Goal: Check status: Check status

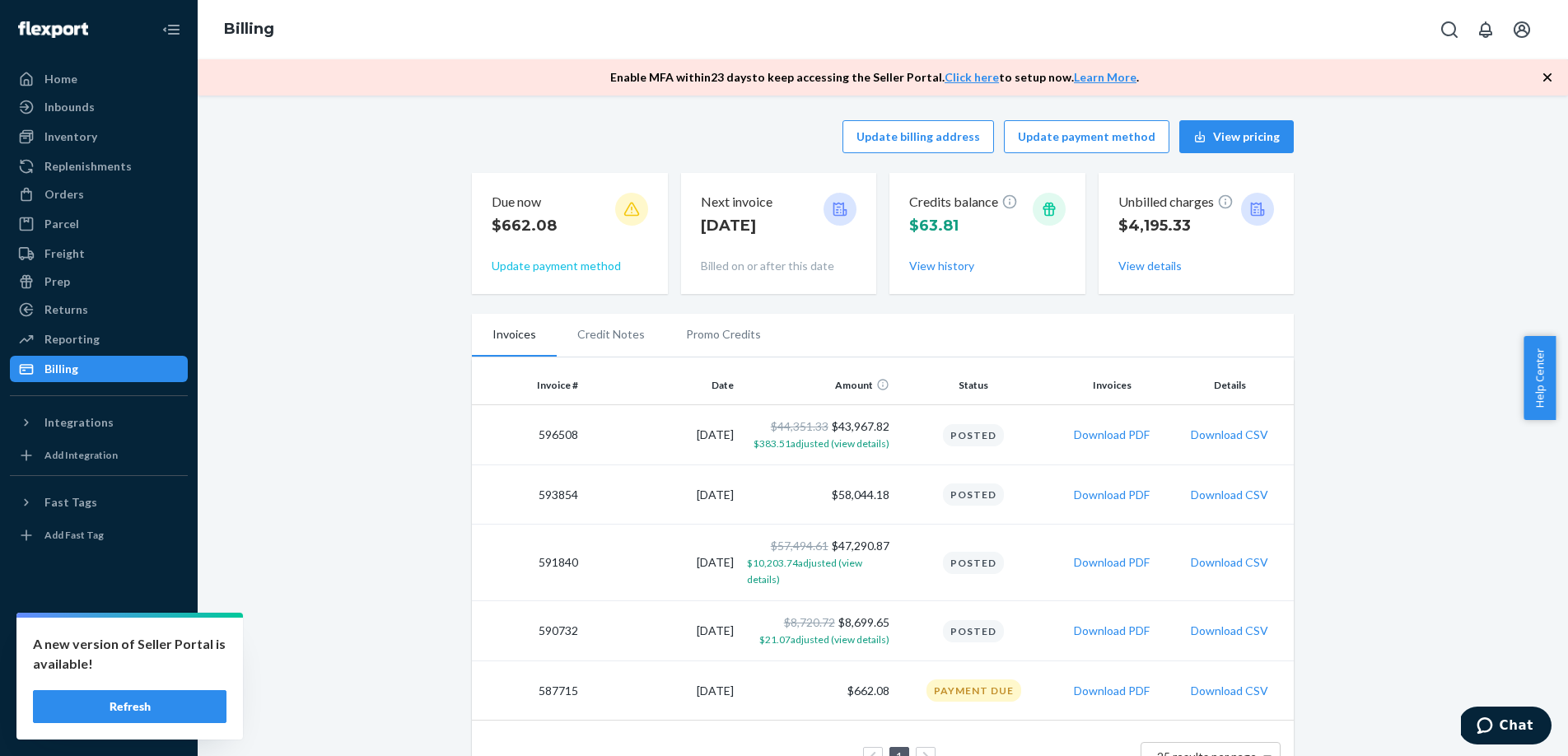
scroll to position [46, 0]
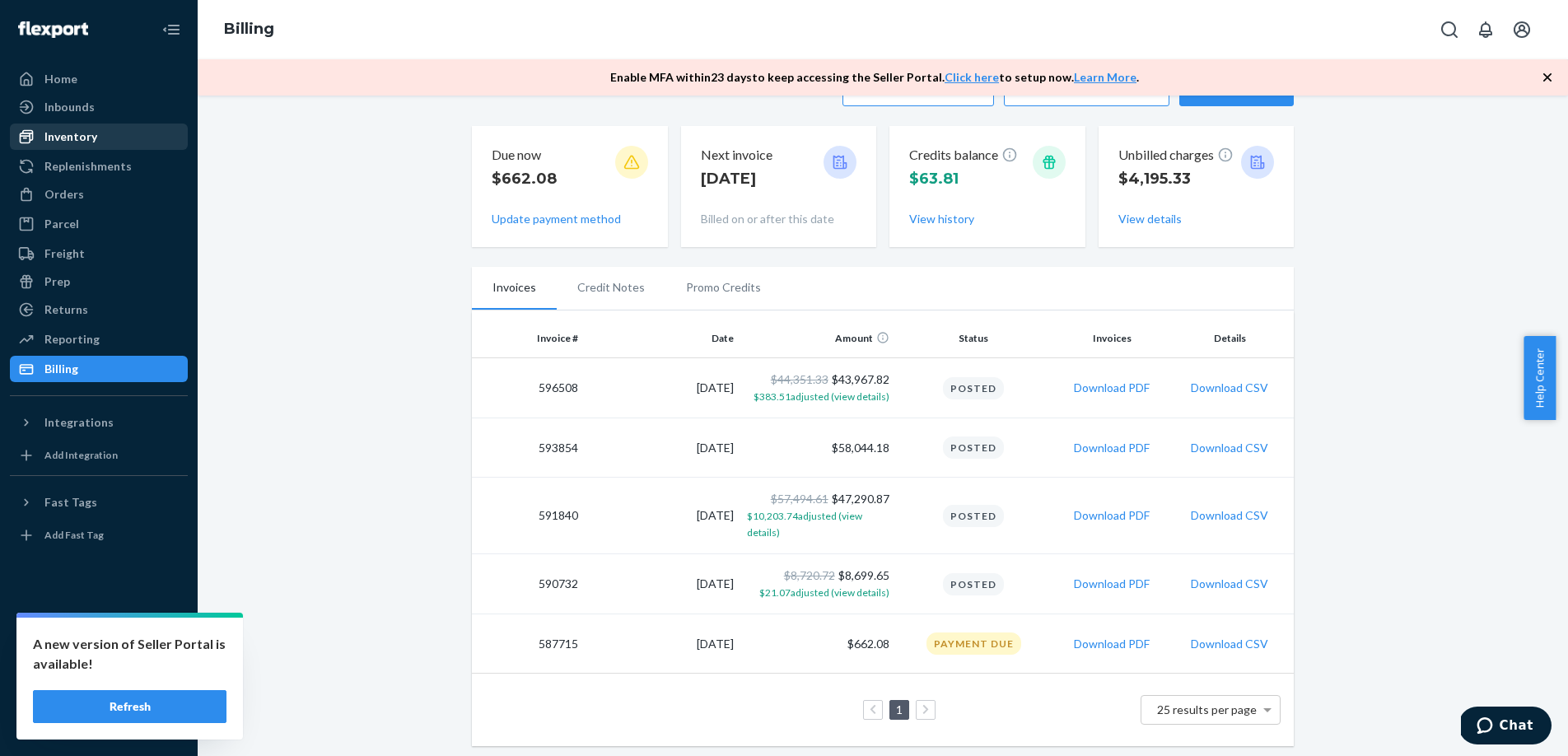
click at [65, 136] on div "Inventory" at bounding box center [71, 137] width 53 height 17
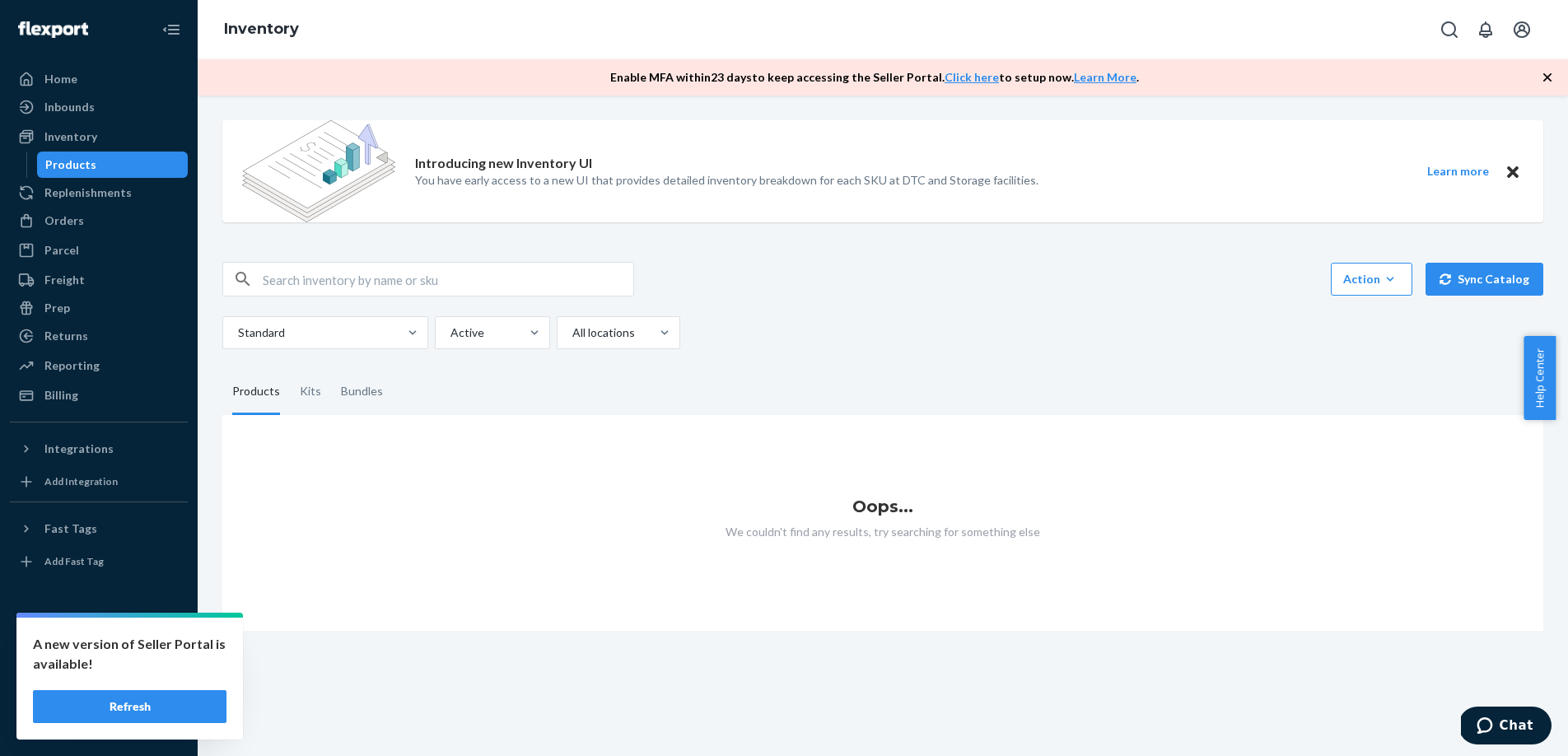
drag, startPoint x: 483, startPoint y: 259, endPoint x: 480, endPoint y: 268, distance: 9.5
click at [483, 259] on div "Introducing new Inventory UI You have early access to a new UI that provides de…" at bounding box center [883, 368] width 1346 height 524
click at [478, 274] on input "text" at bounding box center [448, 279] width 371 height 33
click at [300, 396] on div "Kits" at bounding box center [310, 392] width 21 height 46
click at [290, 369] on input "Kits" at bounding box center [290, 369] width 0 height 0
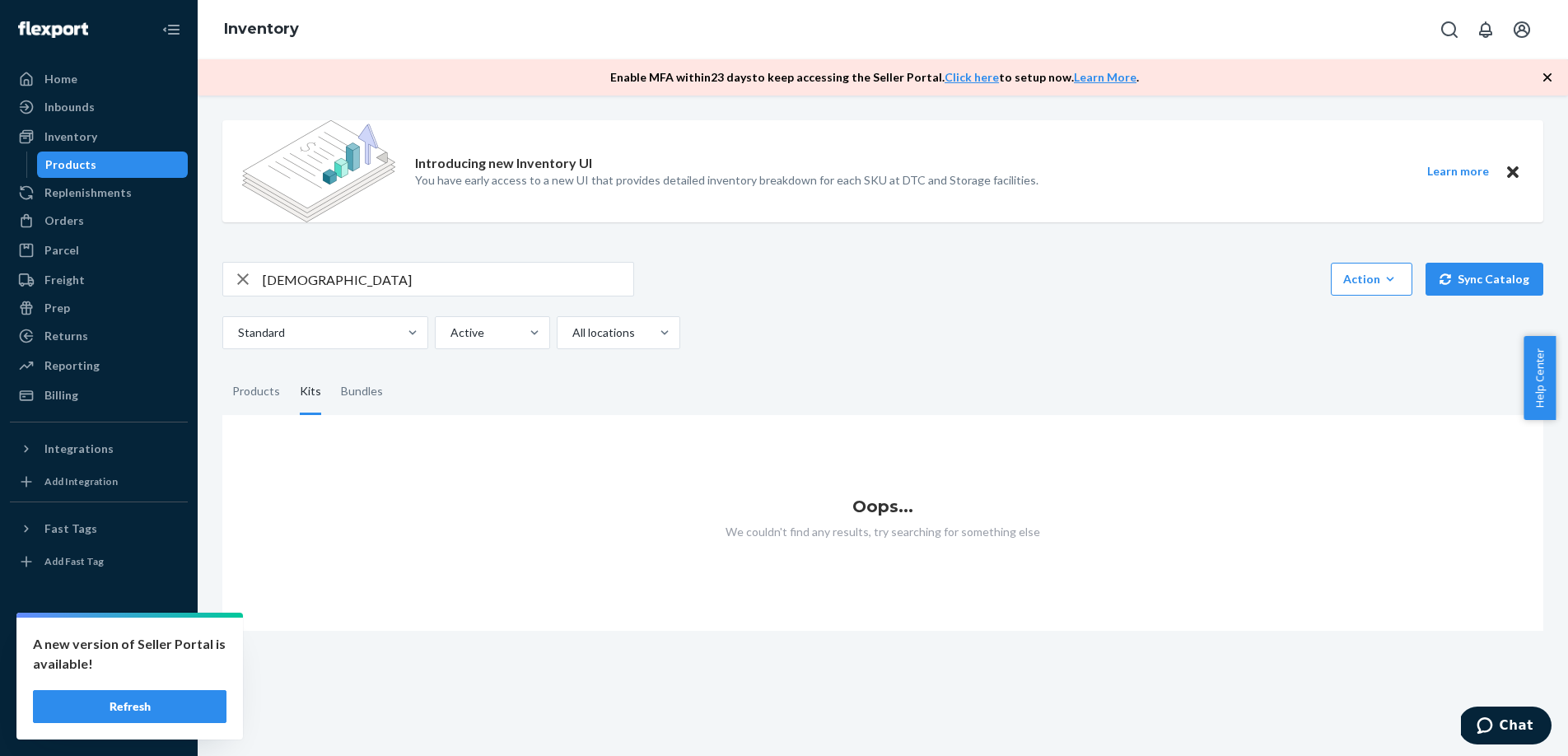
click at [334, 283] on input "[DEMOGRAPHIC_DATA]" at bounding box center [448, 279] width 371 height 33
type input "[DEMOGRAPHIC_DATA]"
click at [162, 696] on button "Refresh" at bounding box center [129, 706] width 193 height 33
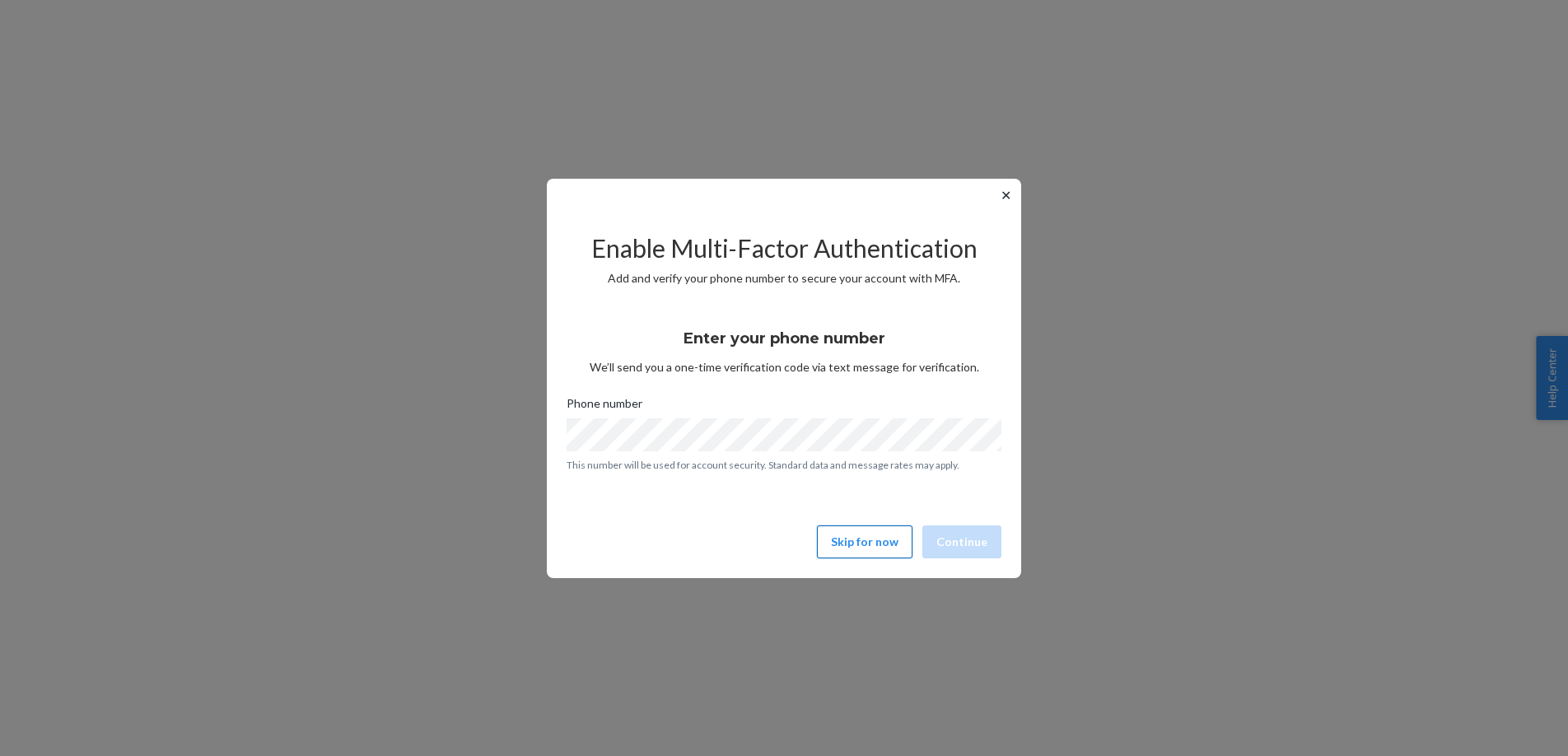
click at [910, 530] on button "Skip for now" at bounding box center [865, 541] width 96 height 33
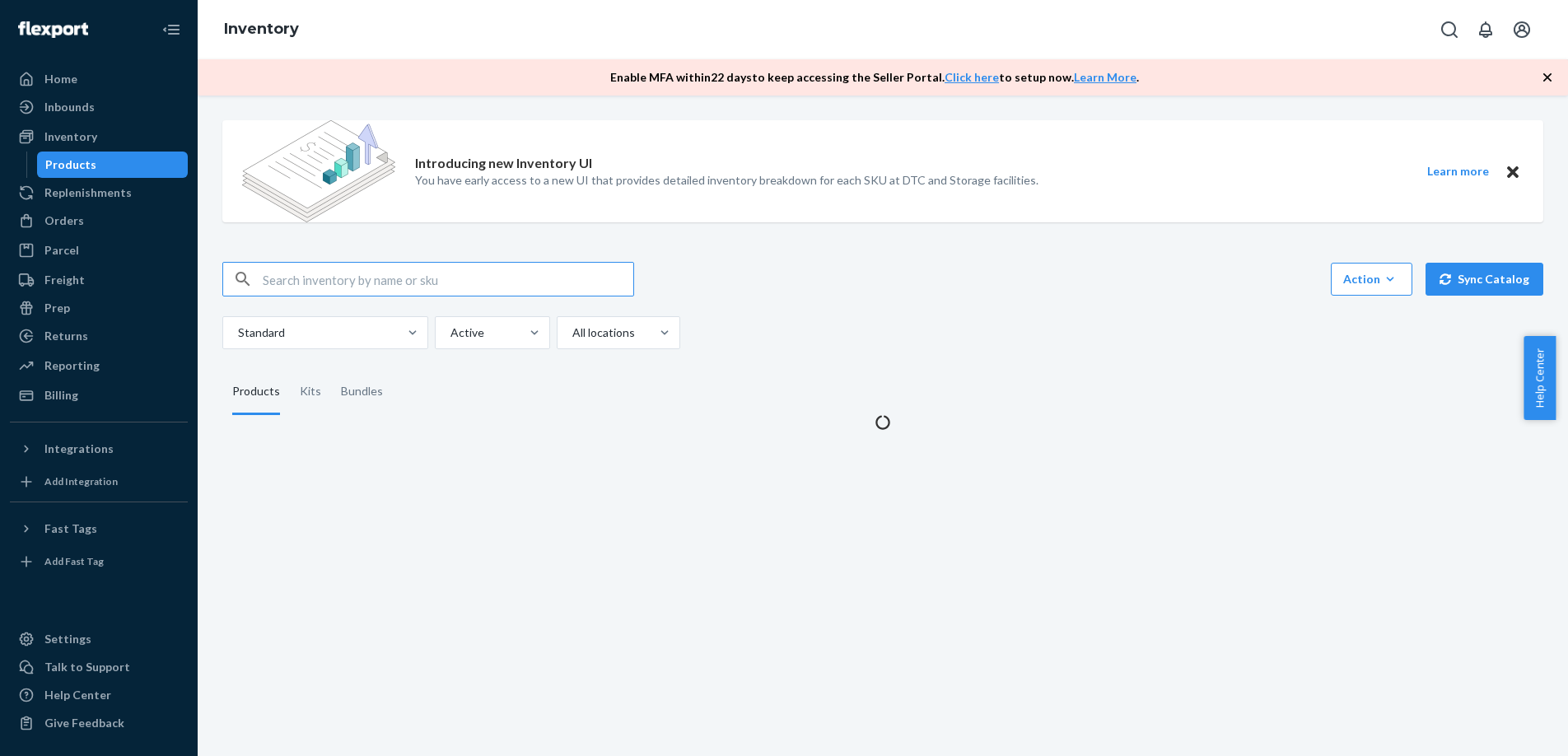
click at [889, 542] on div "Introducing new Inventory UI You have early access to a new UI that provides de…" at bounding box center [884, 426] width 1371 height 660
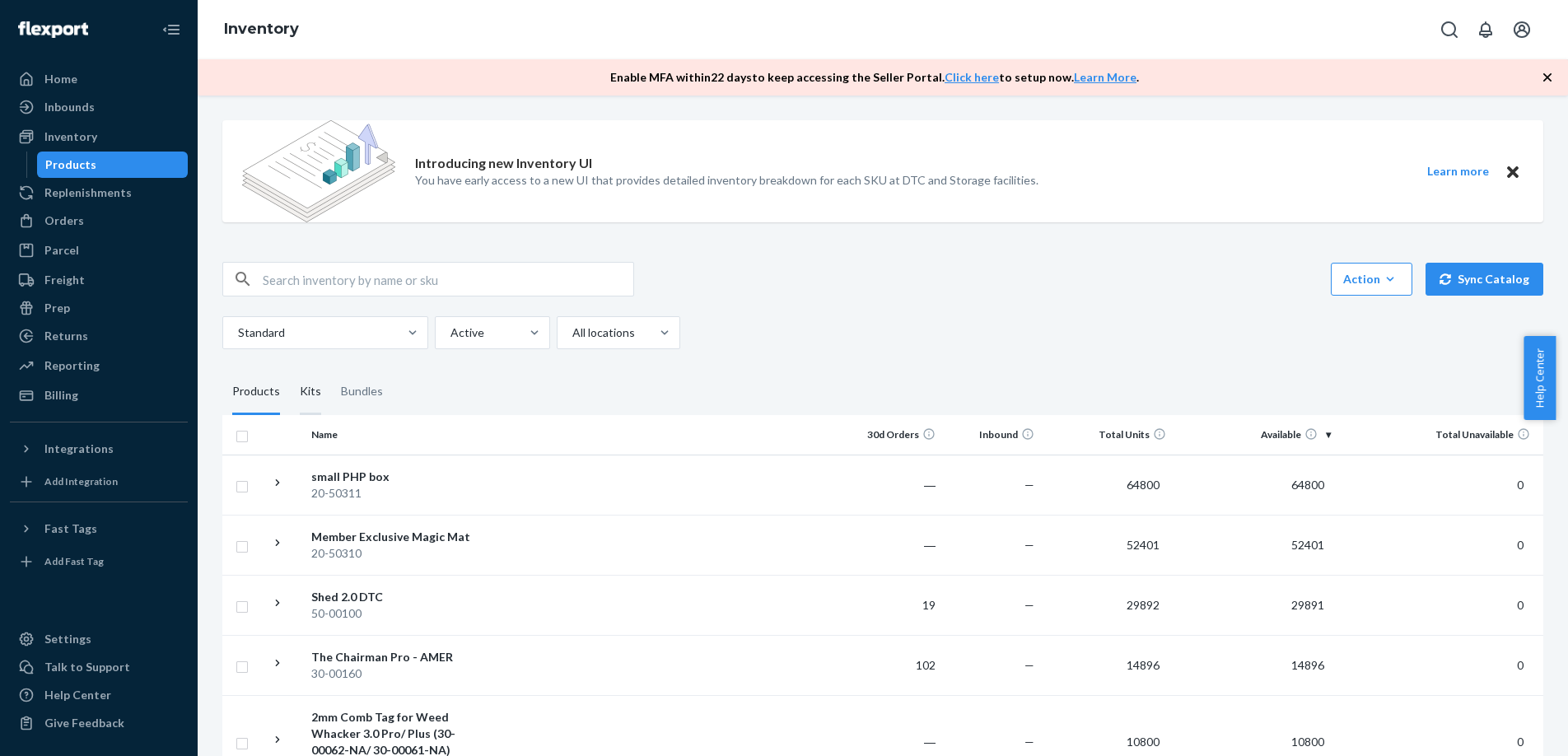
click at [303, 401] on div "Kits" at bounding box center [310, 392] width 21 height 46
click at [290, 369] on input "Kits" at bounding box center [290, 369] width 0 height 0
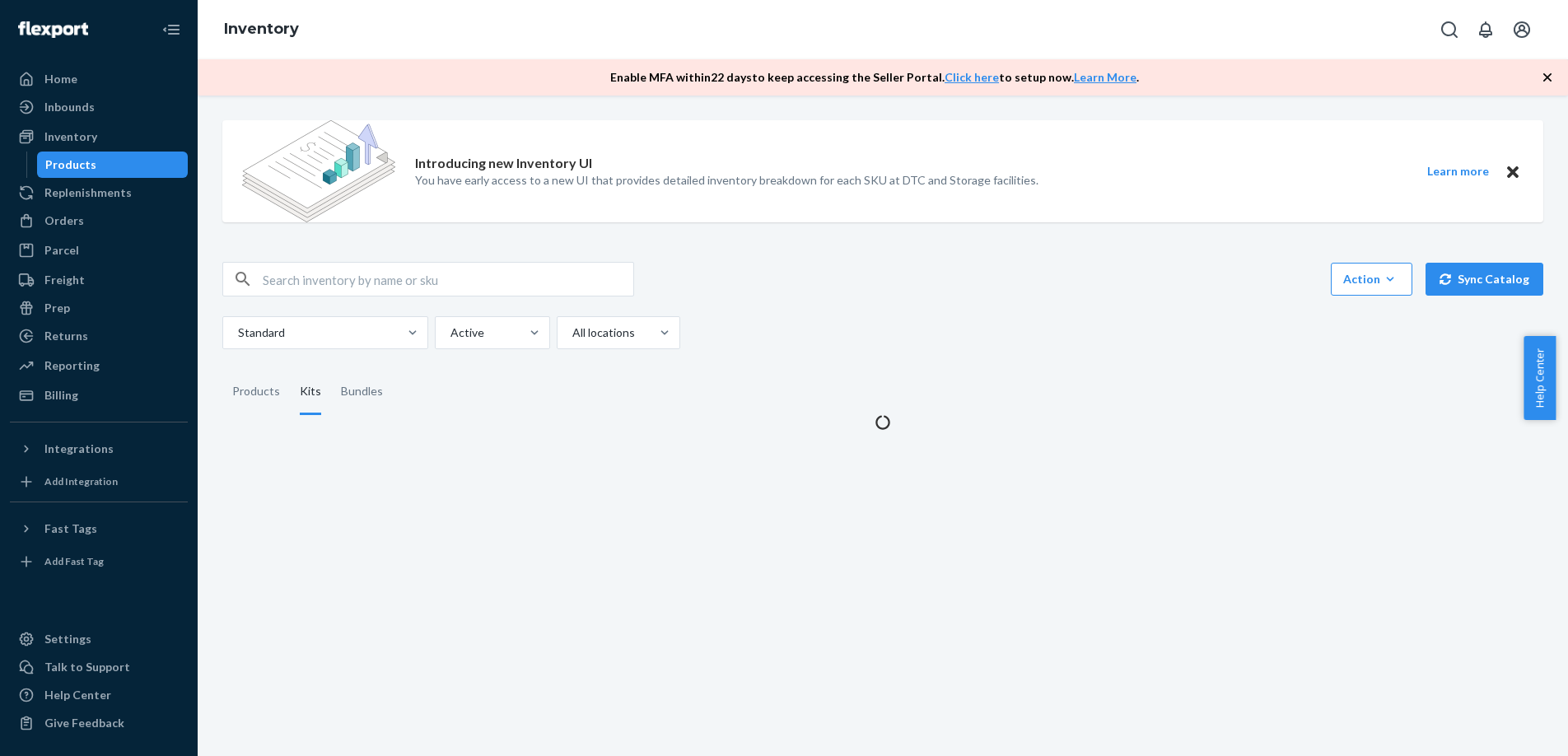
click at [351, 285] on input "text" at bounding box center [448, 279] width 371 height 33
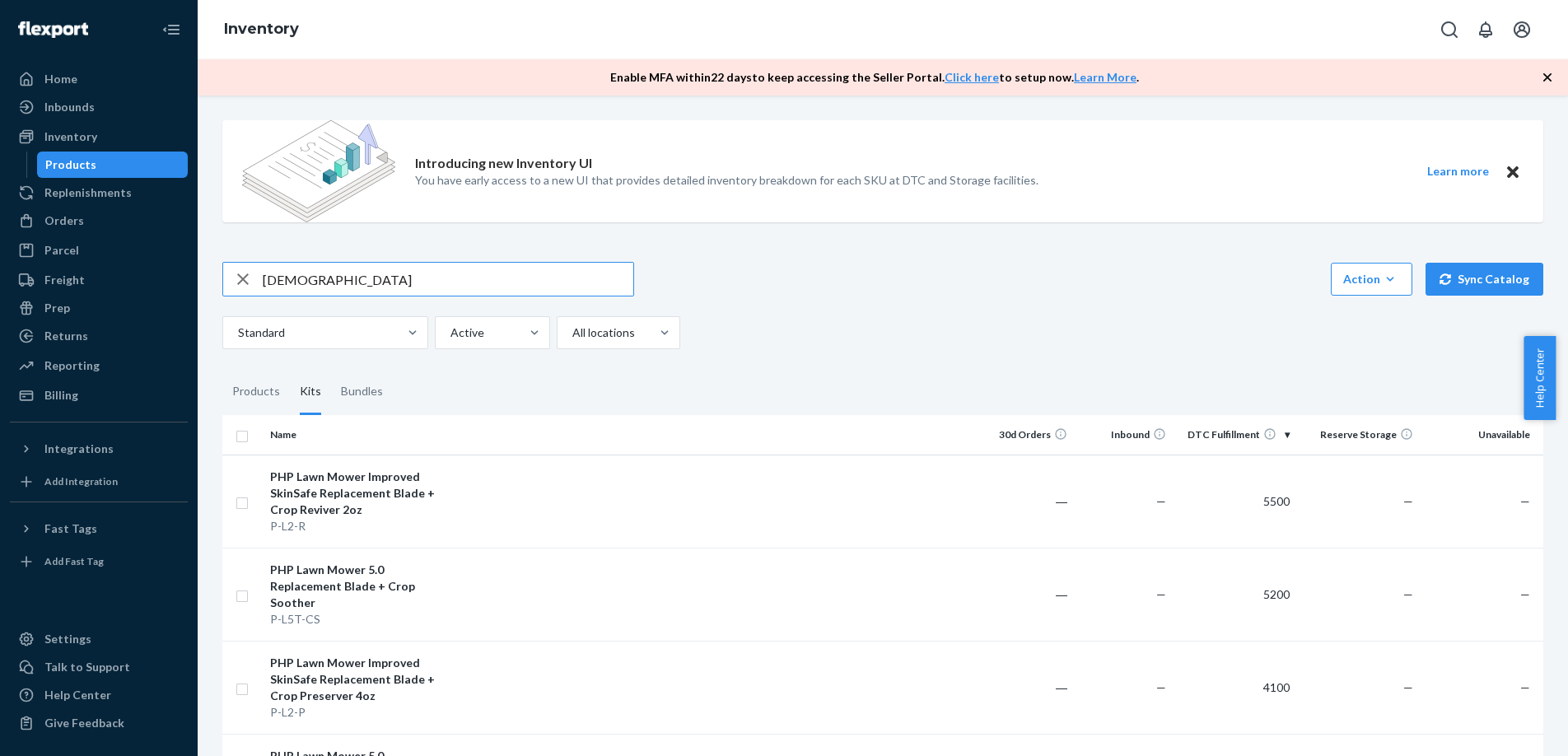
type input "[DEMOGRAPHIC_DATA]"
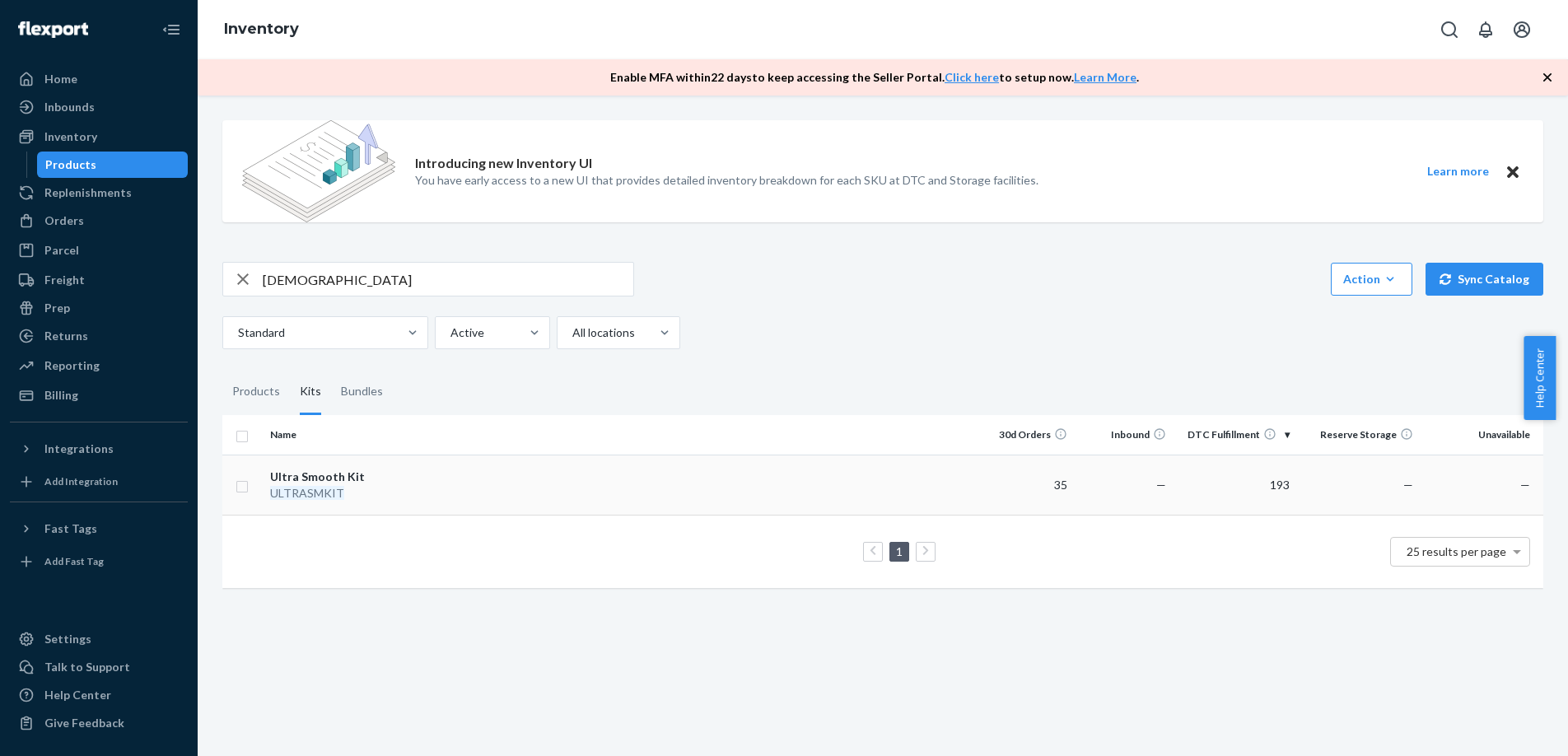
click at [331, 486] on em "ULTRASMKIT" at bounding box center [308, 493] width 74 height 14
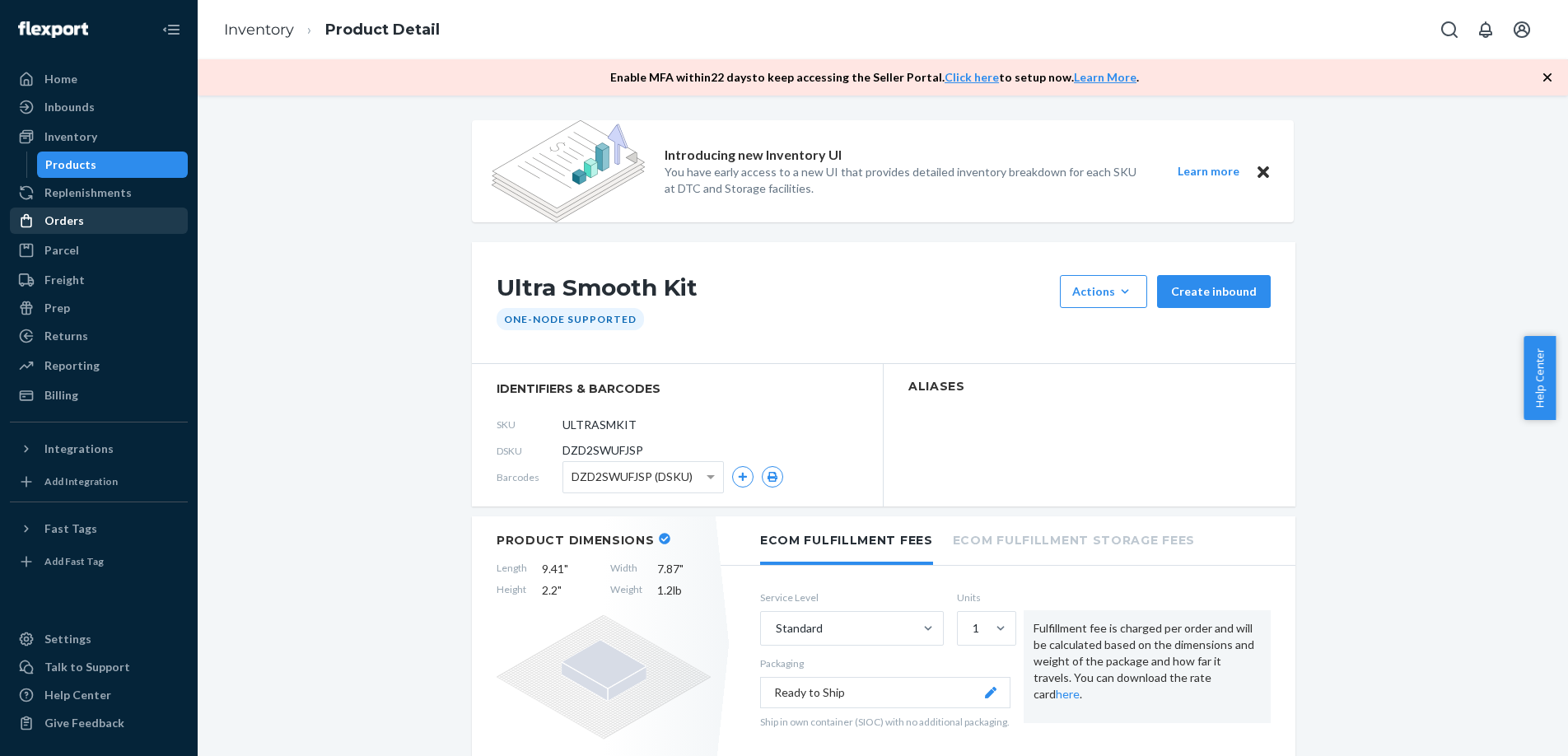
click at [72, 219] on div "Orders" at bounding box center [64, 221] width 40 height 17
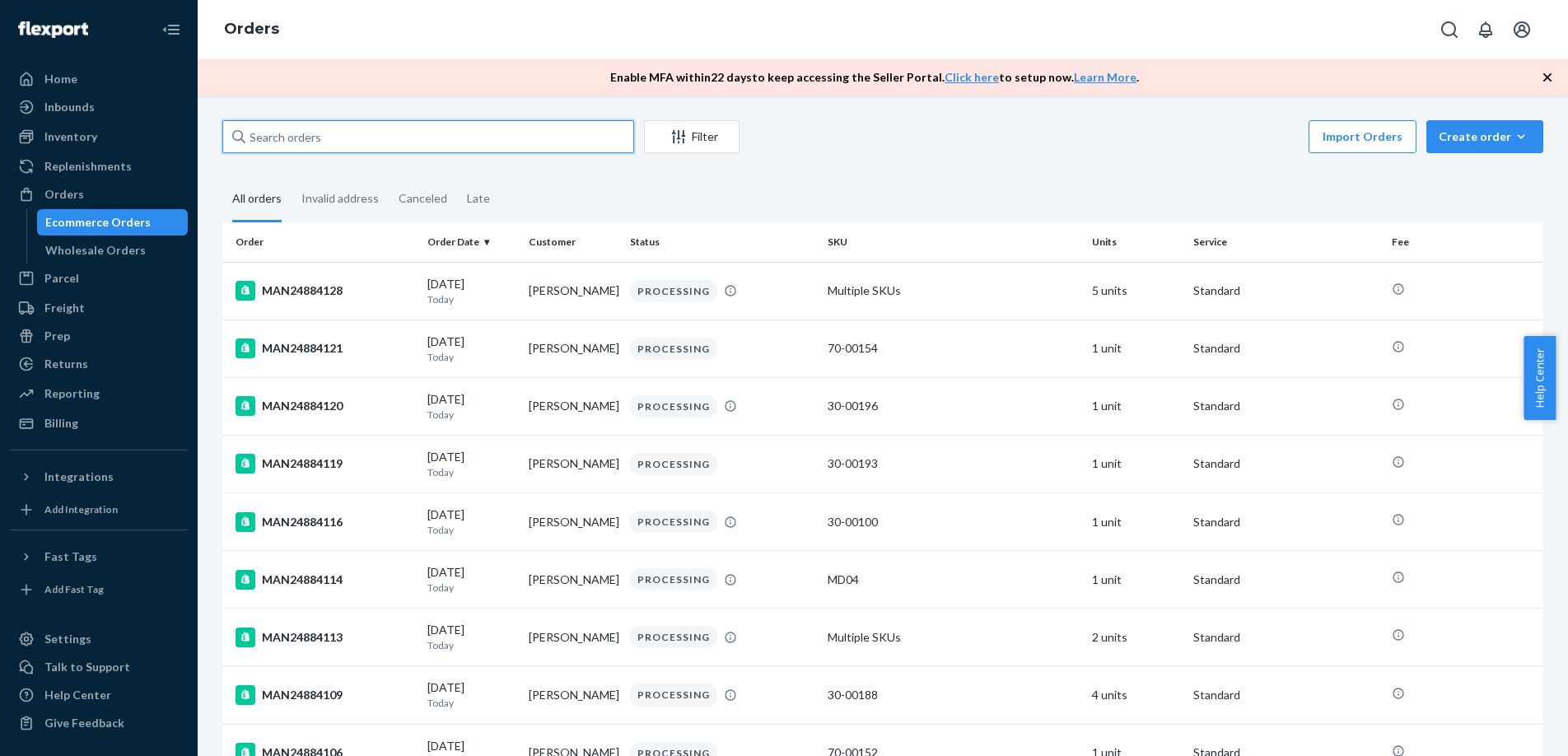
click at [355, 132] on input "text" at bounding box center [428, 136] width 412 height 33
paste input "135238321"
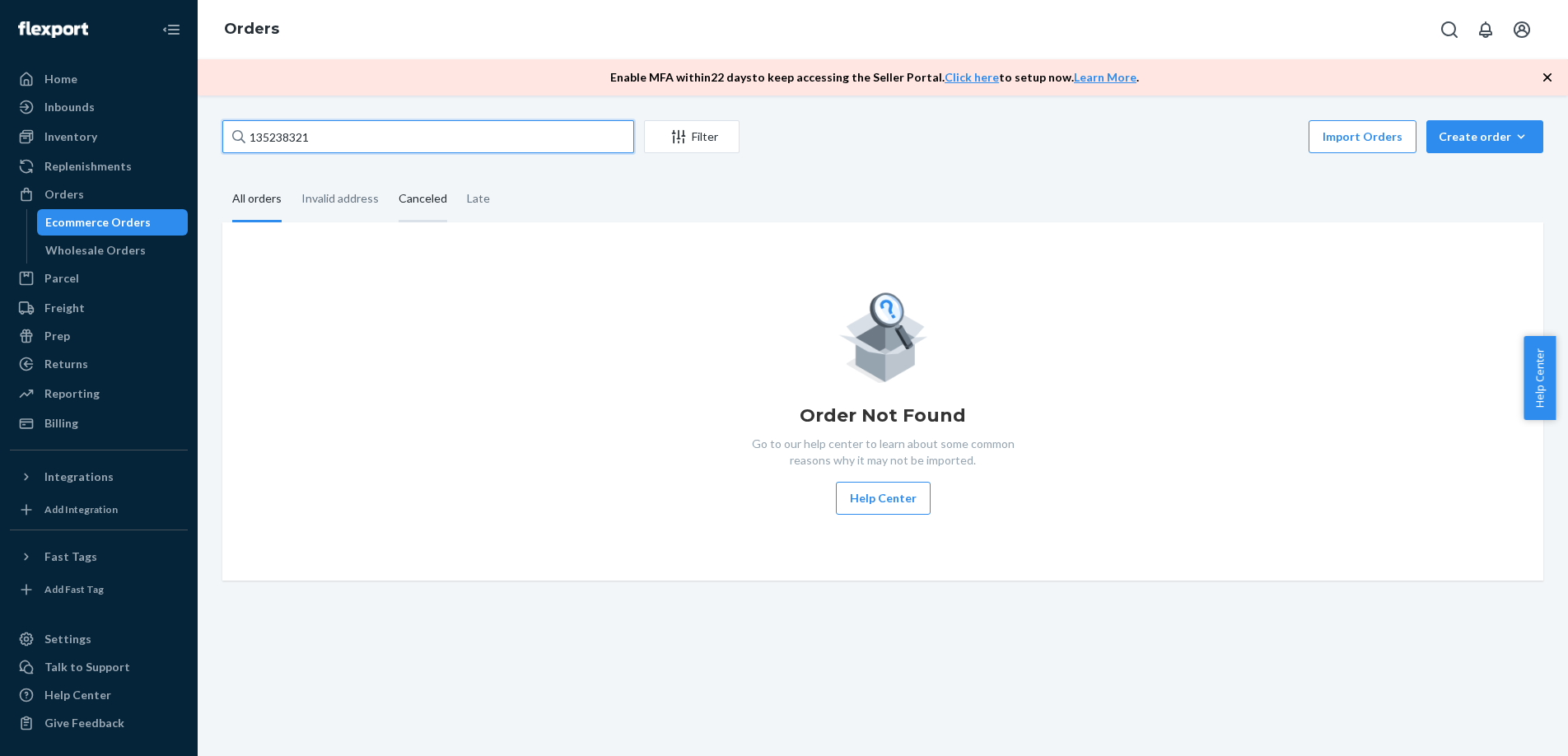
type input "135238321"
click at [421, 198] on div "Canceled" at bounding box center [423, 199] width 48 height 46
click at [389, 177] on input "Canceled" at bounding box center [389, 177] width 0 height 0
click at [320, 139] on input "135238321" at bounding box center [428, 136] width 412 height 33
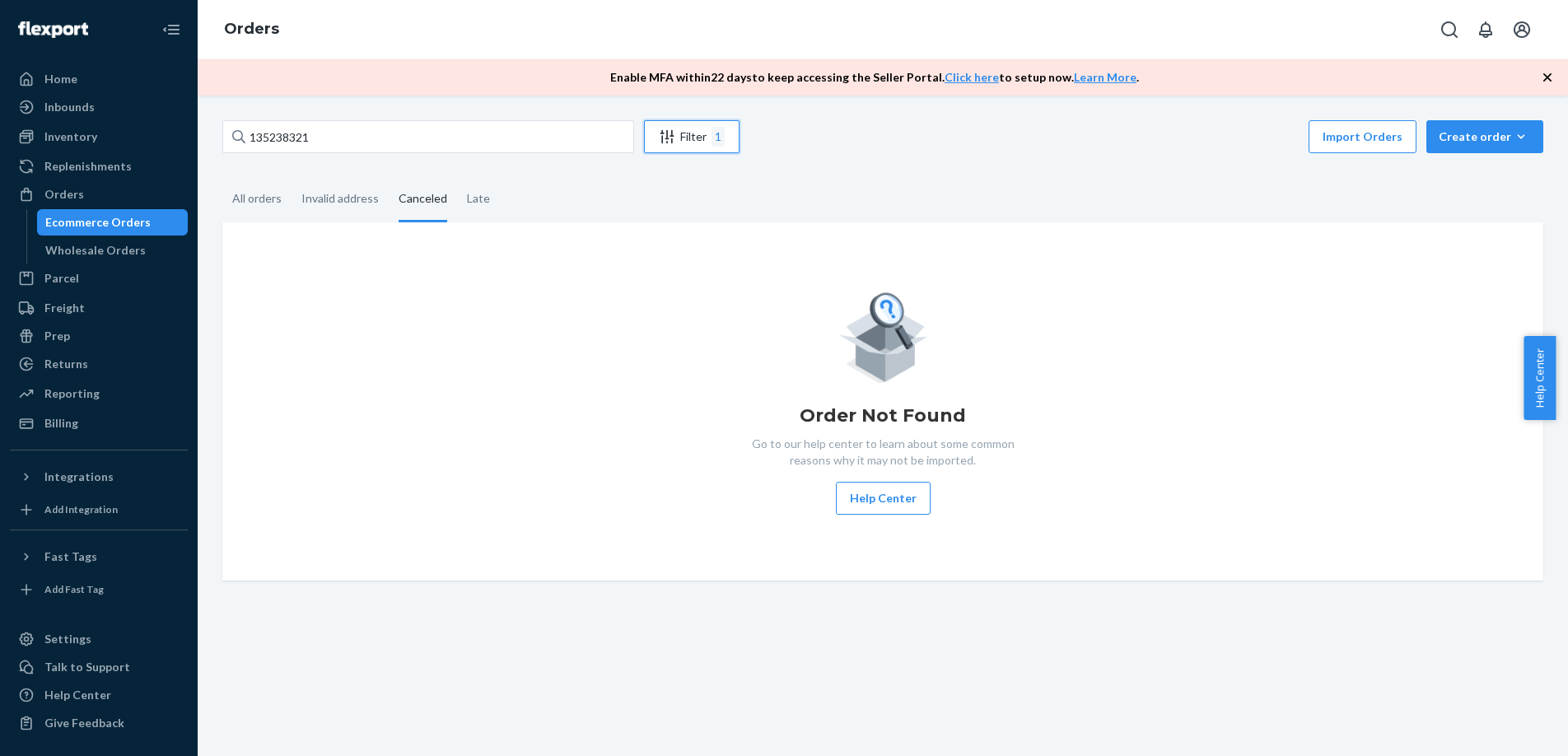
click at [734, 147] on button "Filter 1" at bounding box center [692, 136] width 96 height 33
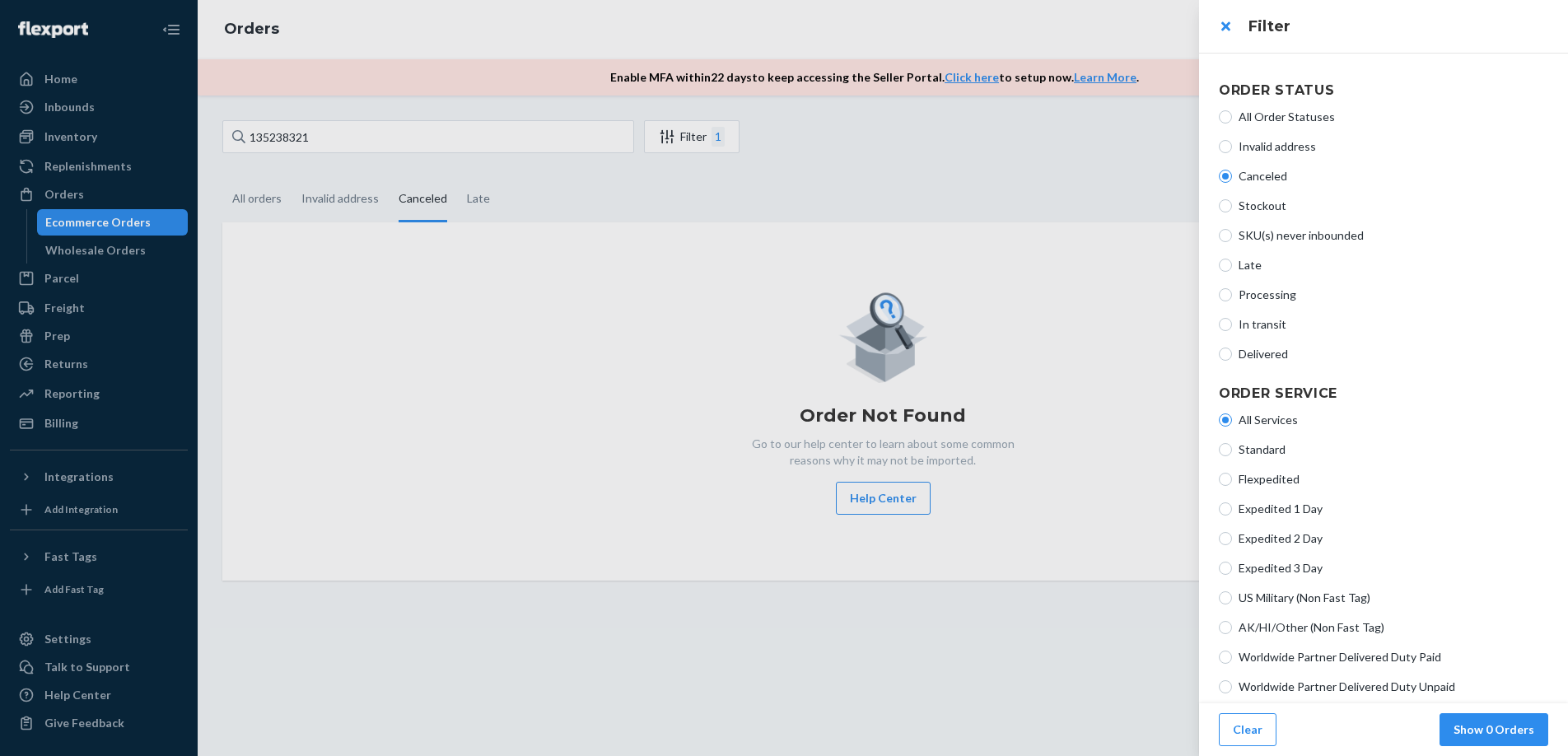
click at [920, 219] on div at bounding box center [784, 378] width 1568 height 756
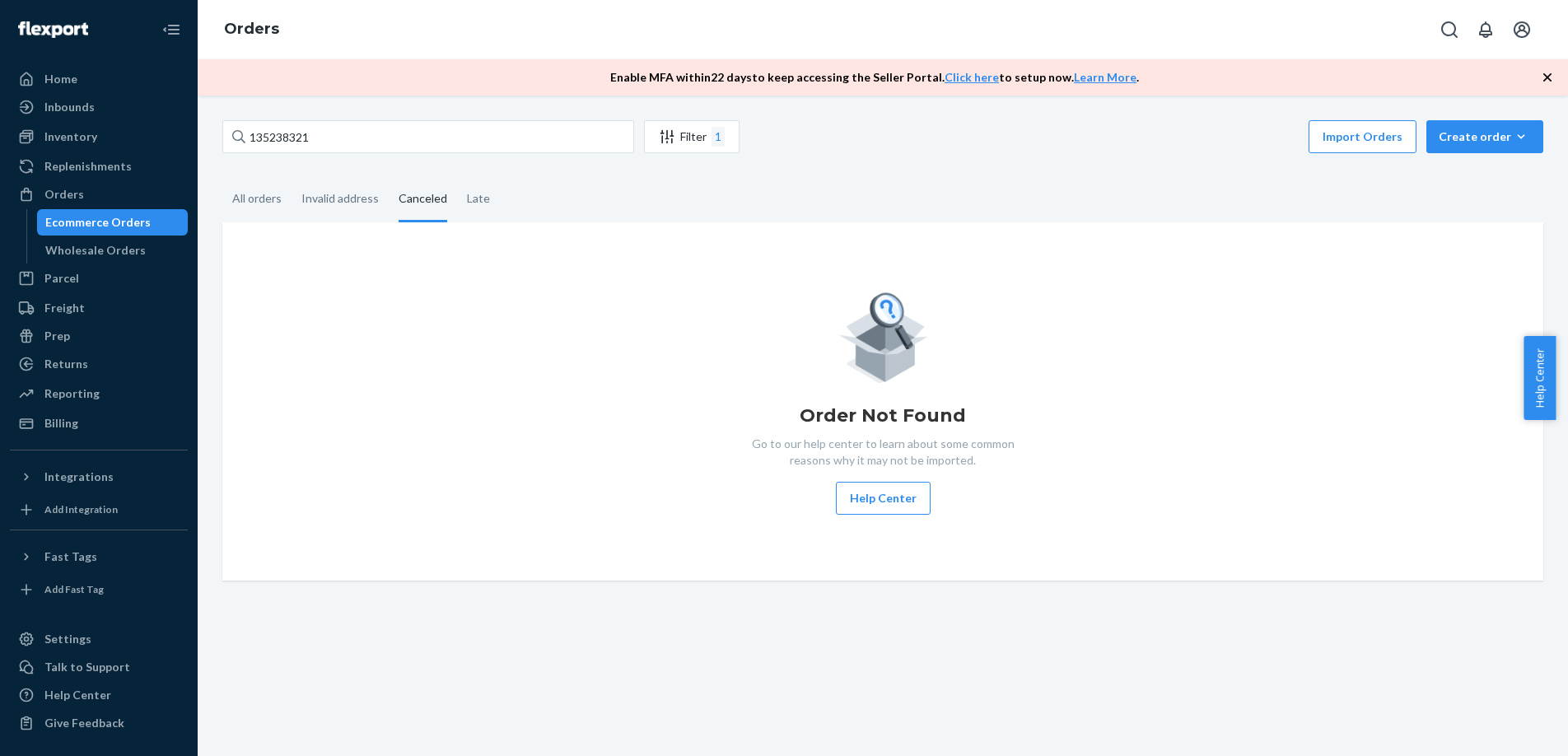
click at [746, 226] on div "Order Not Found Go to our help center to learn about some common reasons why it…" at bounding box center [883, 401] width 1322 height 358
click at [255, 203] on div "All orders" at bounding box center [257, 199] width 49 height 46
click at [222, 177] on input "All orders" at bounding box center [222, 177] width 0 height 0
